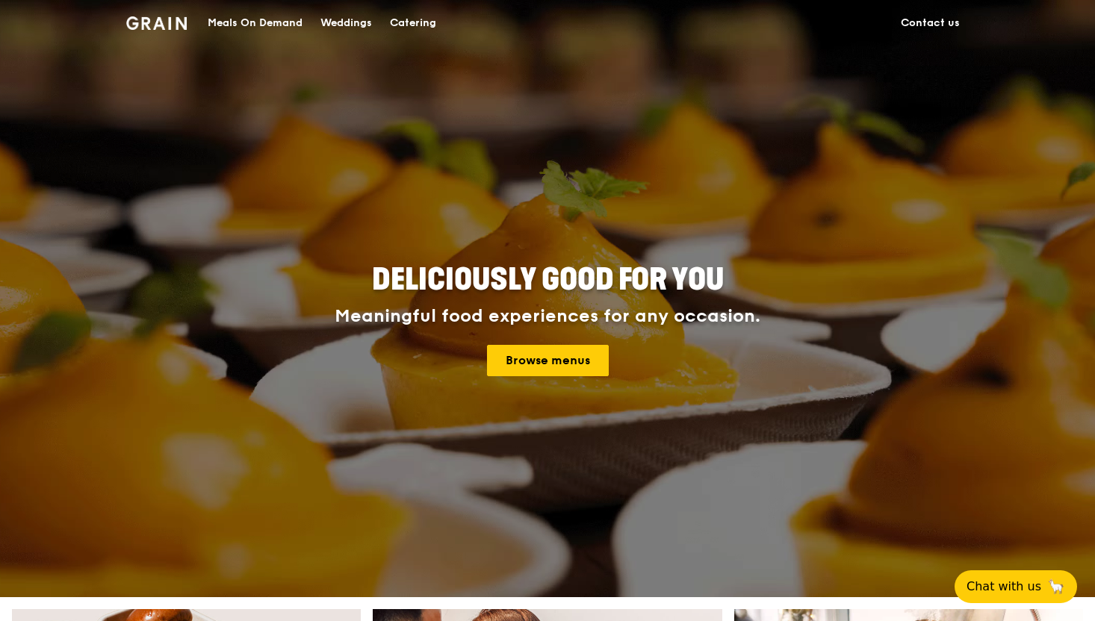
click at [611, 367] on div "Browse menus" at bounding box center [547, 360] width 672 height 31
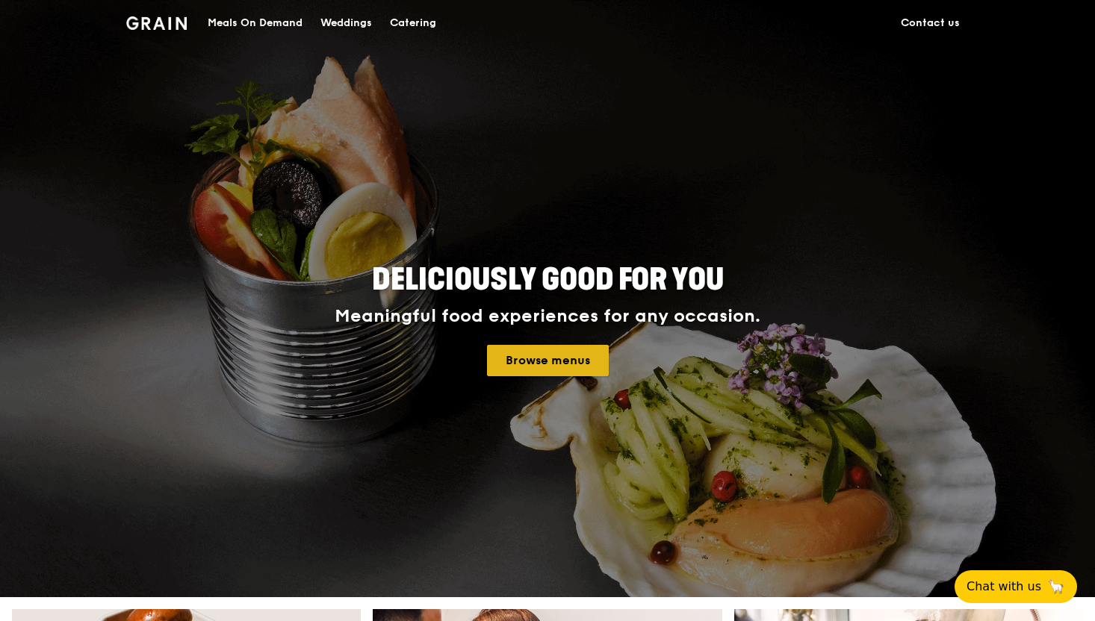
click at [595, 363] on link "Browse menus" at bounding box center [548, 360] width 122 height 31
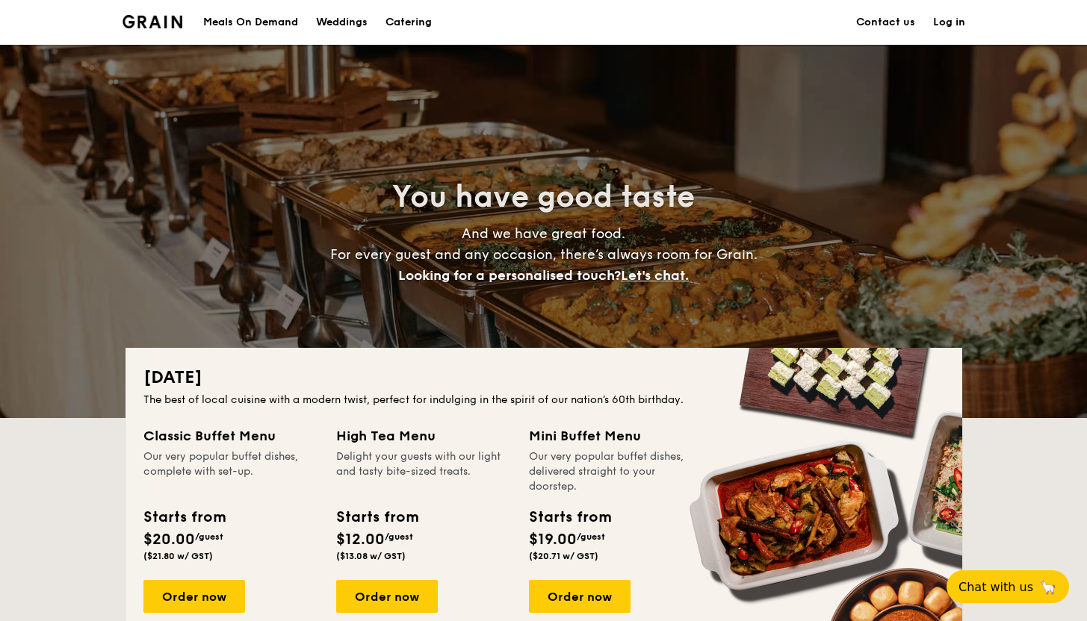
click at [341, 28] on div "Weddings" at bounding box center [342, 22] width 52 height 45
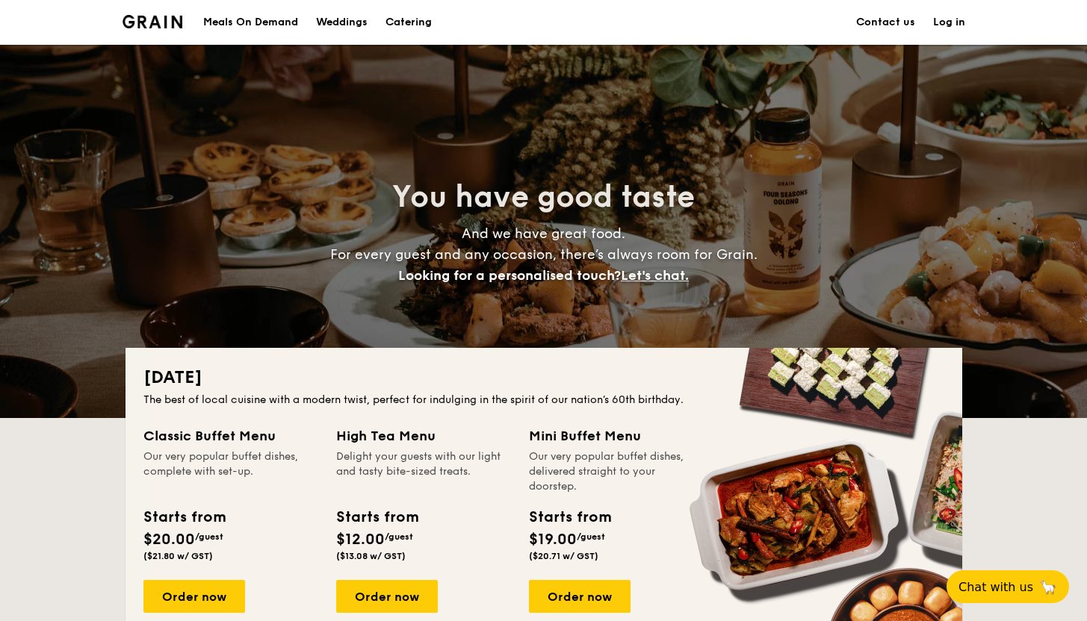
click at [408, 22] on h1 "Catering" at bounding box center [408, 22] width 46 height 45
click at [320, 13] on div "Weddings" at bounding box center [342, 22] width 52 height 45
